Goal: Communication & Community: Answer question/provide support

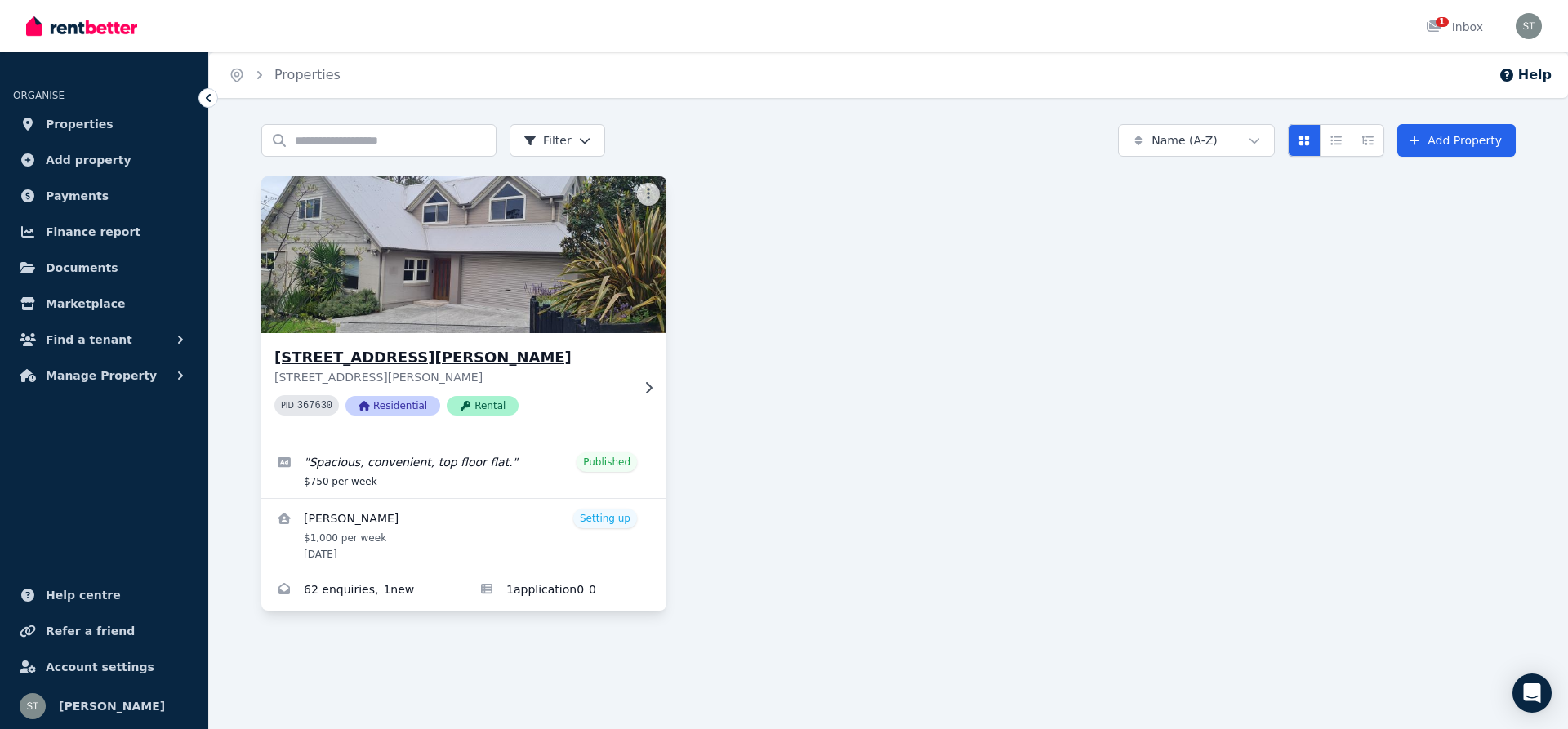
click at [409, 233] on img at bounding box center [464, 255] width 426 height 165
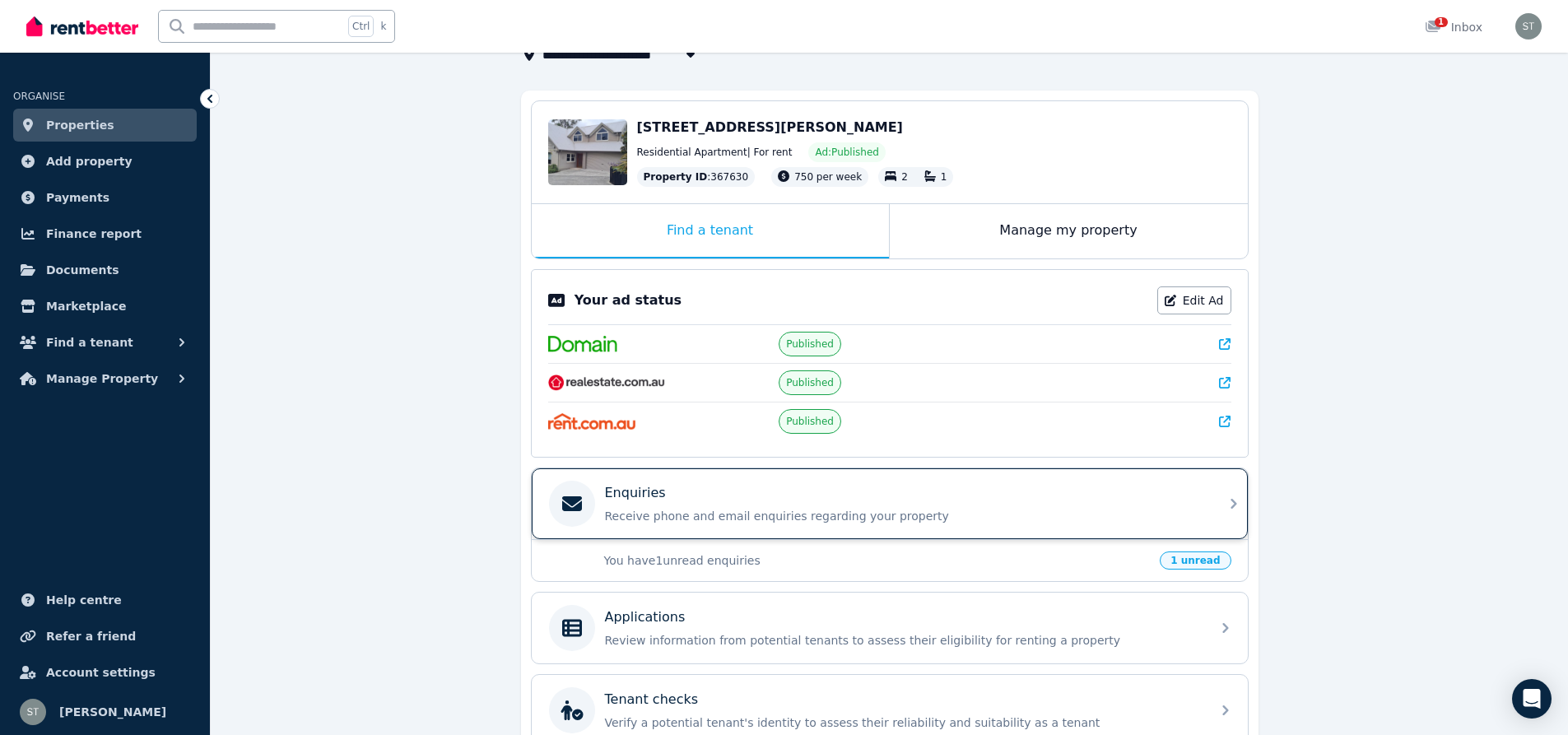
scroll to position [274, 0]
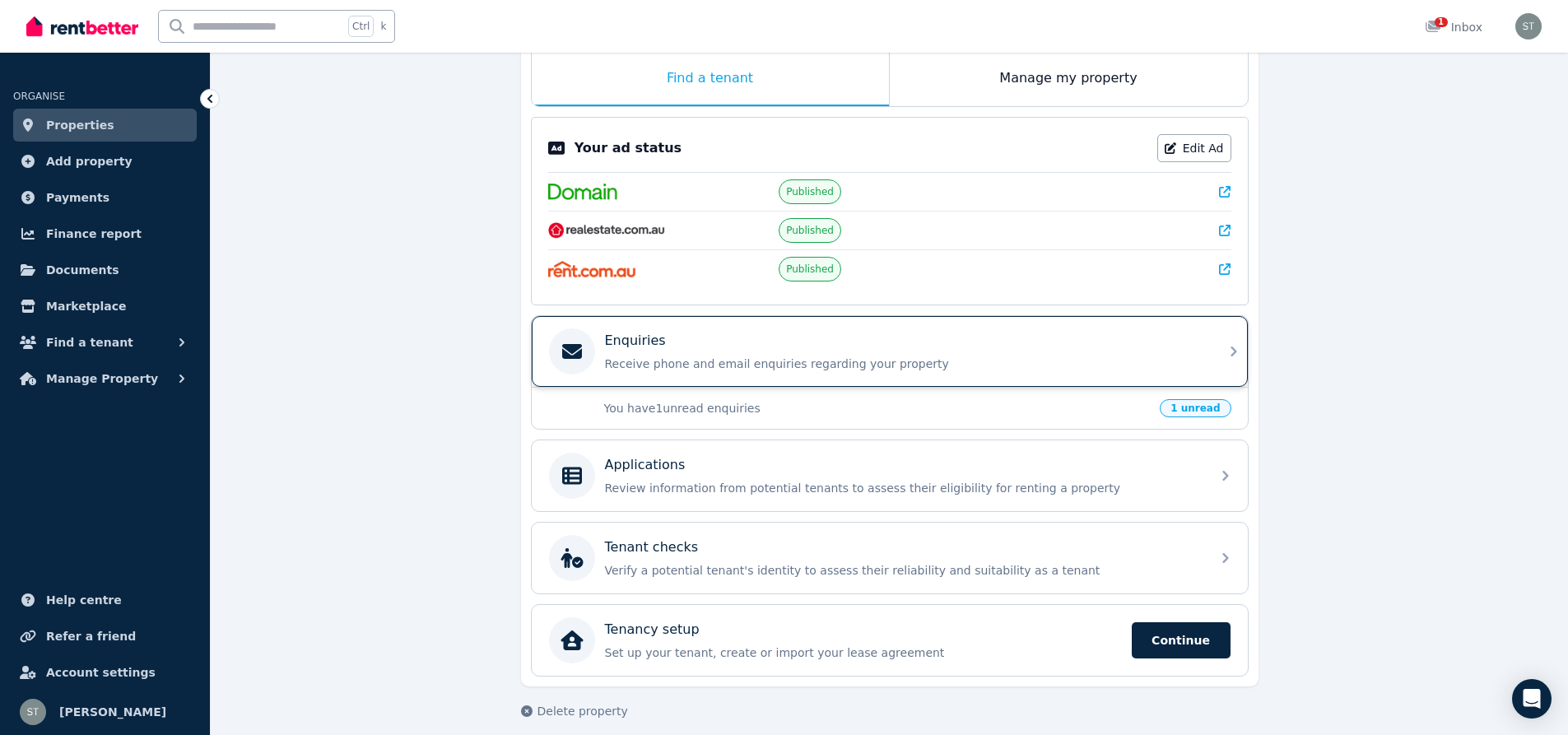
click at [635, 356] on p "Receive phone and email enquiries regarding your property" at bounding box center [903, 364] width 596 height 17
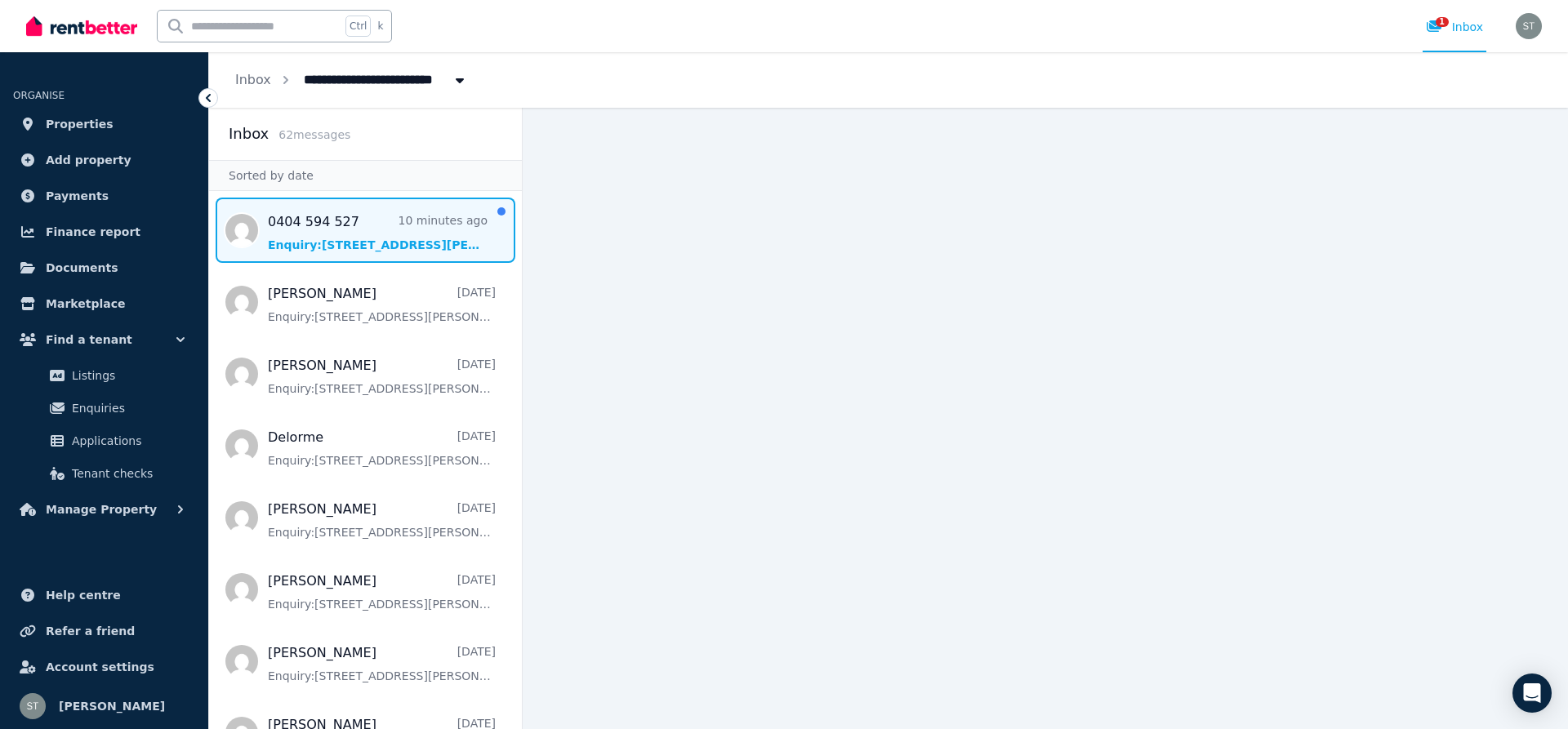
click at [378, 240] on span "Message list" at bounding box center [365, 230] width 312 height 65
